Goal: Task Accomplishment & Management: Use online tool/utility

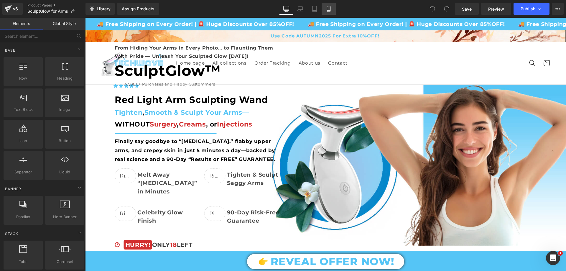
click at [325, 13] on link "Mobile" at bounding box center [329, 9] width 14 height 12
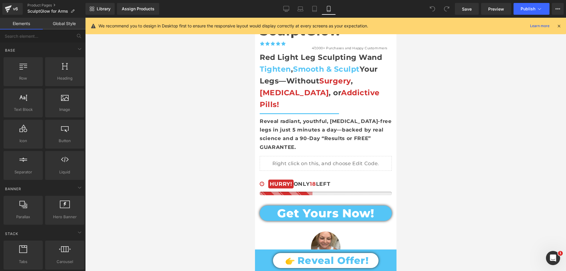
scroll to position [236, 0]
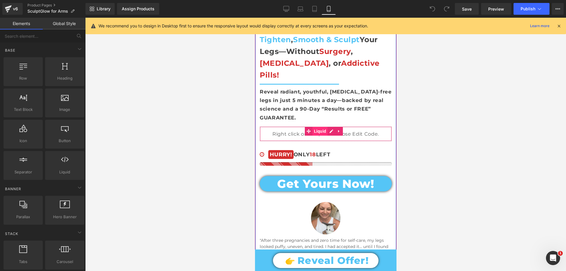
click at [320, 127] on span "Liquid" at bounding box center [319, 131] width 15 height 9
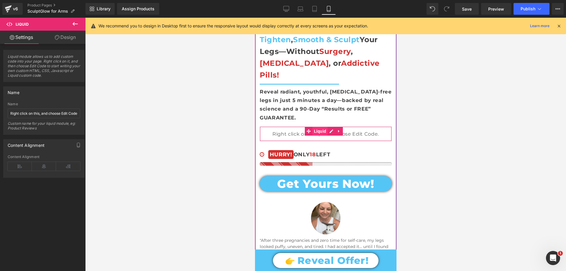
click at [322, 127] on span "Liquid" at bounding box center [319, 131] width 15 height 9
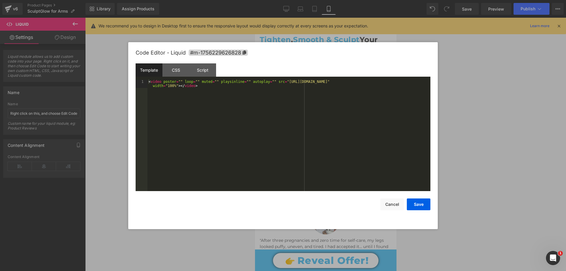
click at [315, 0] on div "Liquid You are previewing how the will restyle your page. You can not edit Elem…" at bounding box center [283, 0] width 566 height 0
click at [278, 80] on div "< video poster = "" loop = "" muted = "" playsinline = "" autoplay = "" src = "…" at bounding box center [288, 144] width 283 height 128
drag, startPoint x: 277, startPoint y: 81, endPoint x: 419, endPoint y: 83, distance: 141.8
click at [419, 83] on div "< video poster = "" loop = "" muted = "" playsinline = "" autoplay = "" src = "…" at bounding box center [288, 144] width 283 height 128
click at [424, 207] on button "Save" at bounding box center [419, 204] width 24 height 12
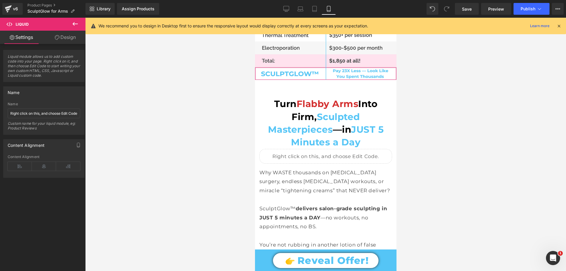
scroll to position [1474, 0]
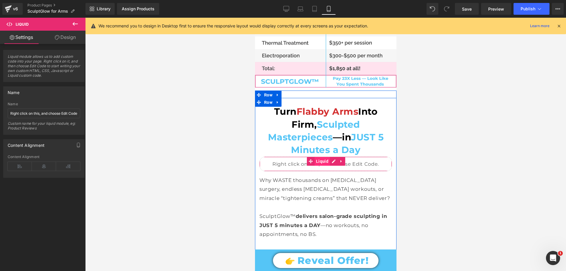
click at [319, 157] on span "Liquid" at bounding box center [321, 161] width 15 height 9
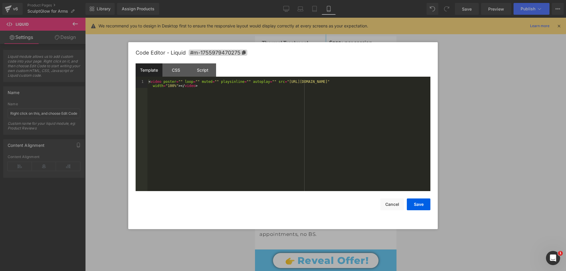
click at [309, 0] on div "Liquid You are previewing how the will restyle your page. You can not edit Elem…" at bounding box center [283, 0] width 566 height 0
click at [278, 81] on div "< video poster = "" loop = "" muted = "" playsinline = "" autoplay = "" src = "…" at bounding box center [288, 144] width 283 height 128
click at [391, 209] on button "Cancel" at bounding box center [392, 204] width 24 height 12
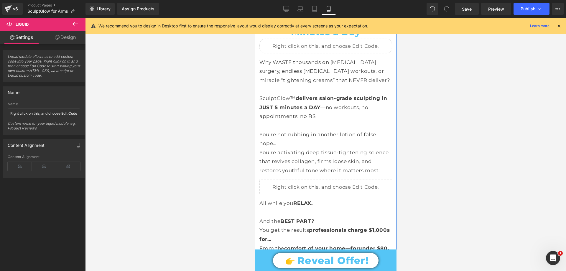
scroll to position [1562, 0]
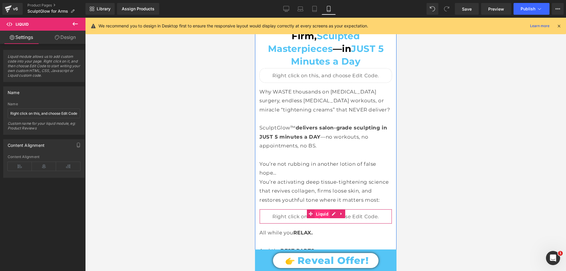
click at [321, 210] on span "Liquid" at bounding box center [321, 214] width 15 height 9
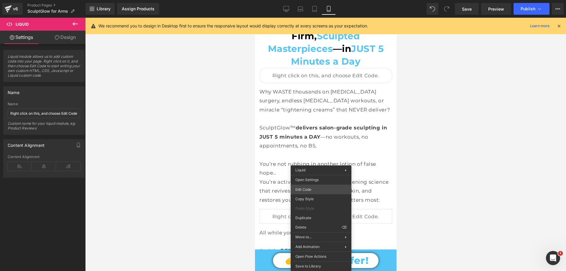
click at [308, 0] on div "Liquid You are previewing how the will restyle your page. You can not edit Elem…" at bounding box center [283, 0] width 566 height 0
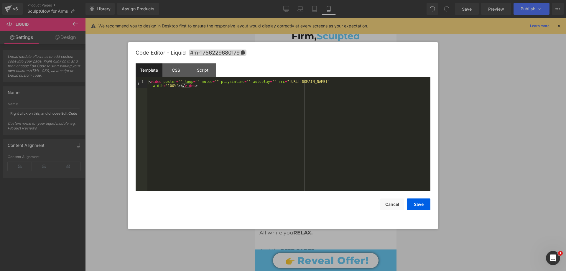
click at [277, 83] on div "< video poster = "" loop = "" muted = "" playsinline = "" autoplay = "" src = "…" at bounding box center [288, 144] width 283 height 128
drag, startPoint x: 277, startPoint y: 81, endPoint x: 418, endPoint y: 83, distance: 141.8
click at [418, 83] on div "< video poster = "" loop = "" muted = "" playsinline = "" autoplay = "" src = "…" at bounding box center [288, 144] width 283 height 128
click at [415, 205] on button "Save" at bounding box center [419, 204] width 24 height 12
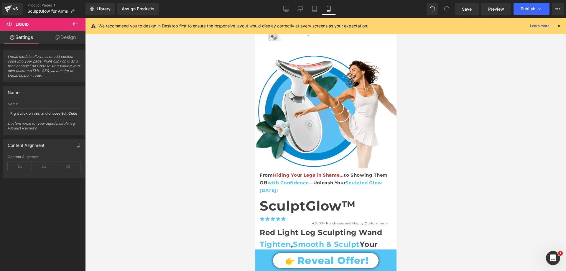
scroll to position [0, 0]
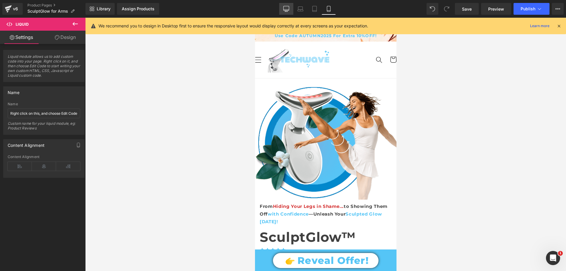
drag, startPoint x: 288, startPoint y: 4, endPoint x: 191, endPoint y: 24, distance: 99.0
click at [288, 4] on link "Desktop" at bounding box center [286, 9] width 14 height 12
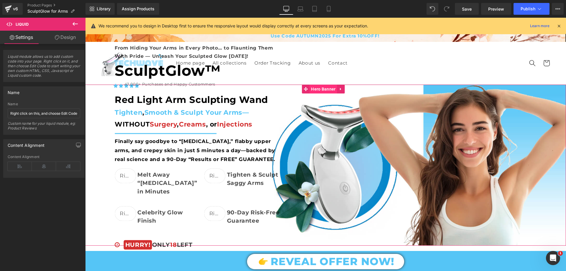
click at [319, 87] on span "Hero Banner" at bounding box center [322, 89] width 27 height 9
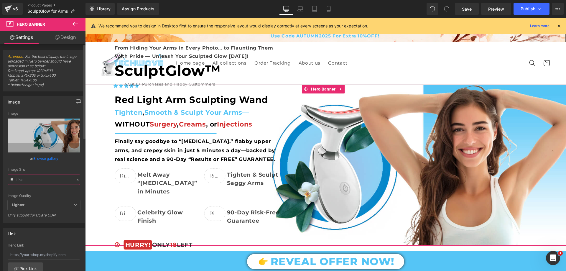
click at [53, 180] on input "text" at bounding box center [44, 179] width 72 height 10
type input "https://cdn.shopify.com/s/files/1/0709/7824/0807/files/SculptGlow_First_Banner_…"
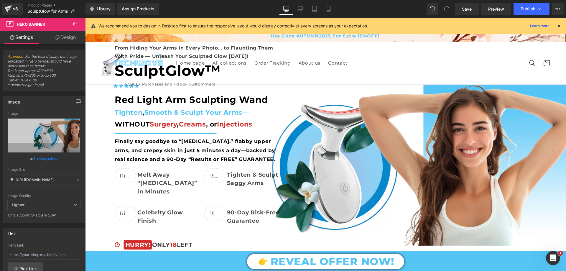
click at [327, 10] on icon at bounding box center [329, 9] width 6 height 6
click at [329, 10] on icon at bounding box center [329, 9] width 6 height 6
click at [325, 9] on link "Mobile" at bounding box center [329, 9] width 14 height 12
click at [330, 8] on icon at bounding box center [329, 9] width 6 height 6
click at [558, 25] on icon at bounding box center [558, 25] width 5 height 5
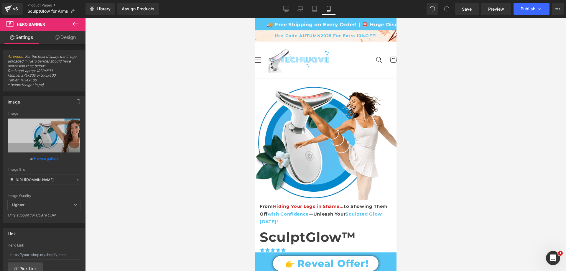
click at [330, 11] on icon at bounding box center [328, 11] width 3 height 0
click at [323, 125] on img at bounding box center [325, 138] width 141 height 121
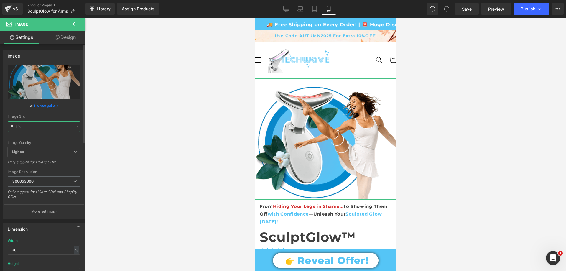
click at [52, 127] on input "text" at bounding box center [44, 126] width 72 height 10
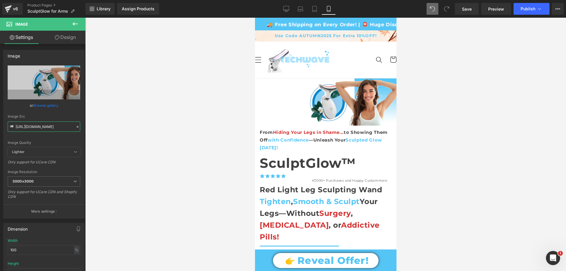
type input "https://cdn.shopify.com/s/files/1/0709/7824/0807/files/SculptGlow_First_Banner_…"
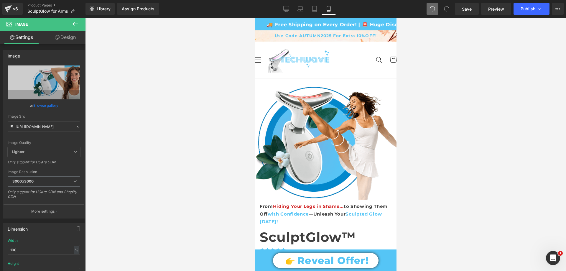
scroll to position [0, 0]
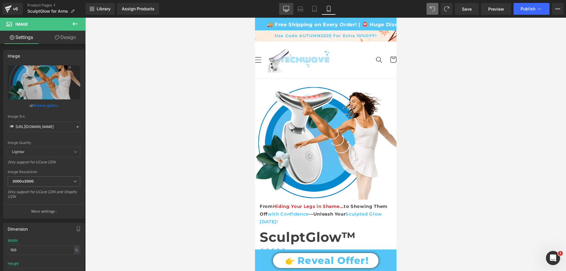
click at [286, 9] on icon at bounding box center [286, 9] width 6 height 6
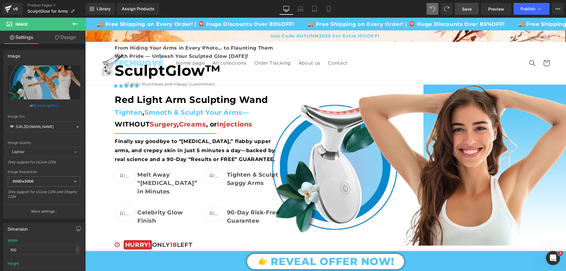
click at [466, 10] on span "Save" at bounding box center [467, 9] width 10 height 6
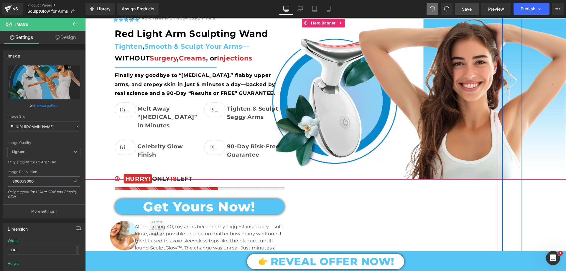
scroll to position [118, 0]
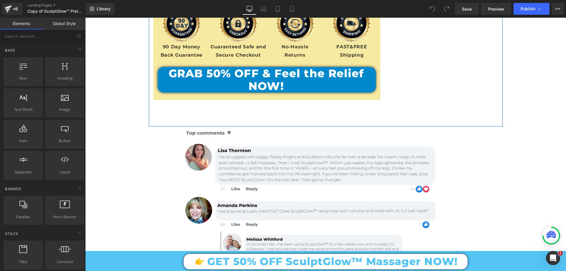
scroll to position [7014, 0]
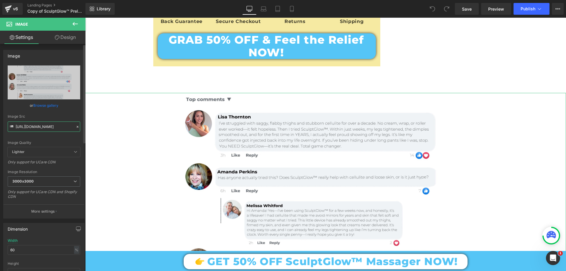
click at [35, 126] on input "https://cdn.shopify.com/s/files/1/0709/7824/0807/files/Top_Review_Section_for_S…" at bounding box center [44, 126] width 72 height 10
paste input "SculptGlow_Prelender_section_TOP_REVIEWS.jpg?v=1760549294"
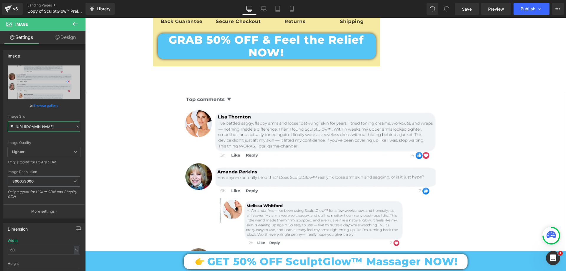
type input "https://cdn.shopify.com/s/files/1/0709/7824/0807/files/SculptGlow_Prelender_sec…"
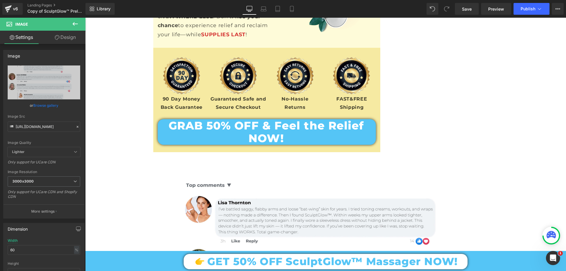
scroll to position [6926, 0]
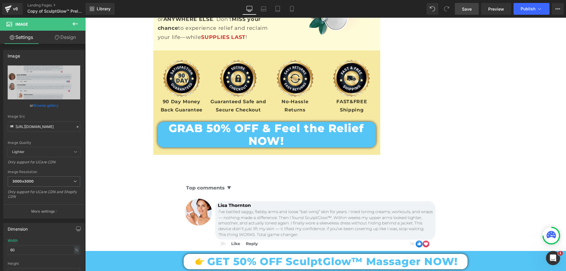
drag, startPoint x: 471, startPoint y: 8, endPoint x: 362, endPoint y: 4, distance: 109.4
click at [471, 8] on span "Save" at bounding box center [467, 9] width 10 height 6
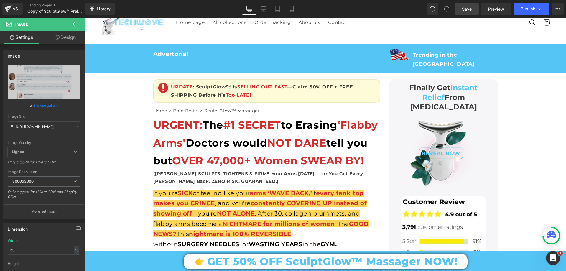
scroll to position [0, 0]
